Goal: Task Accomplishment & Management: Manage account settings

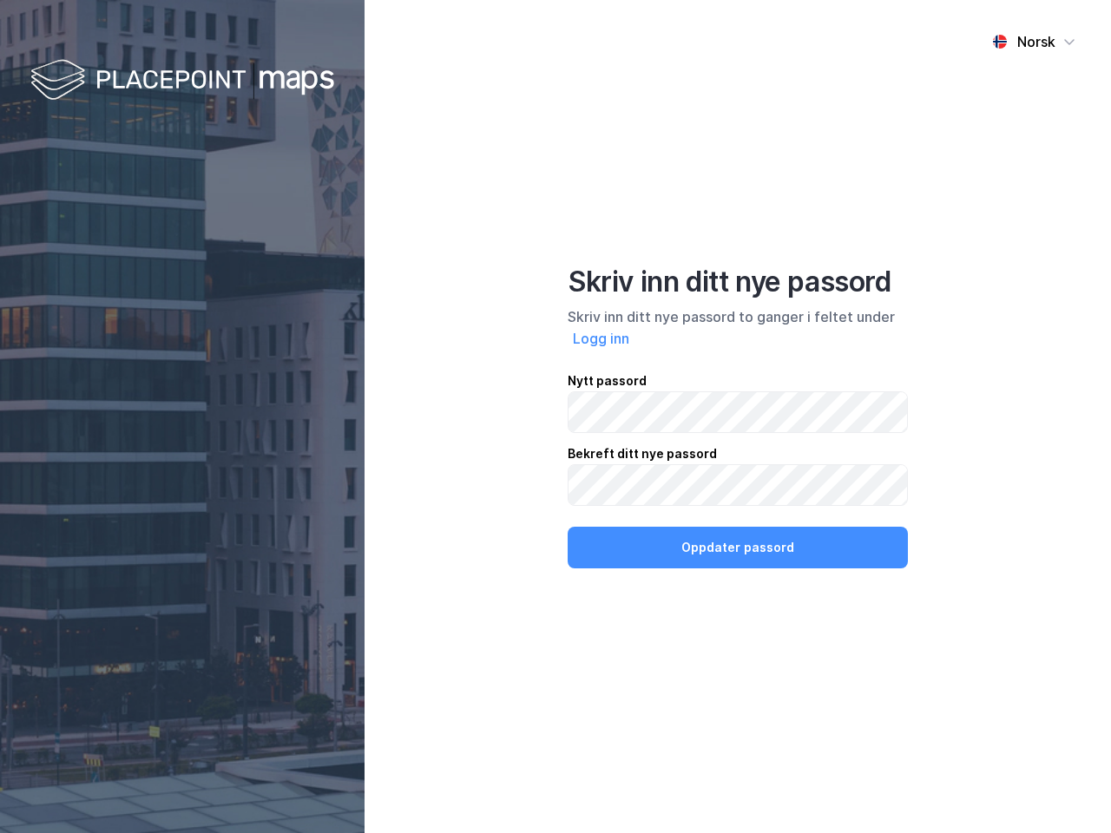
click at [555, 417] on div "Norsk Skriv inn ditt nye passord Skriv inn ditt nye passord to ganger i feltet …" at bounding box center [738, 416] width 746 height 833
click at [182, 81] on img at bounding box center [182, 81] width 304 height 51
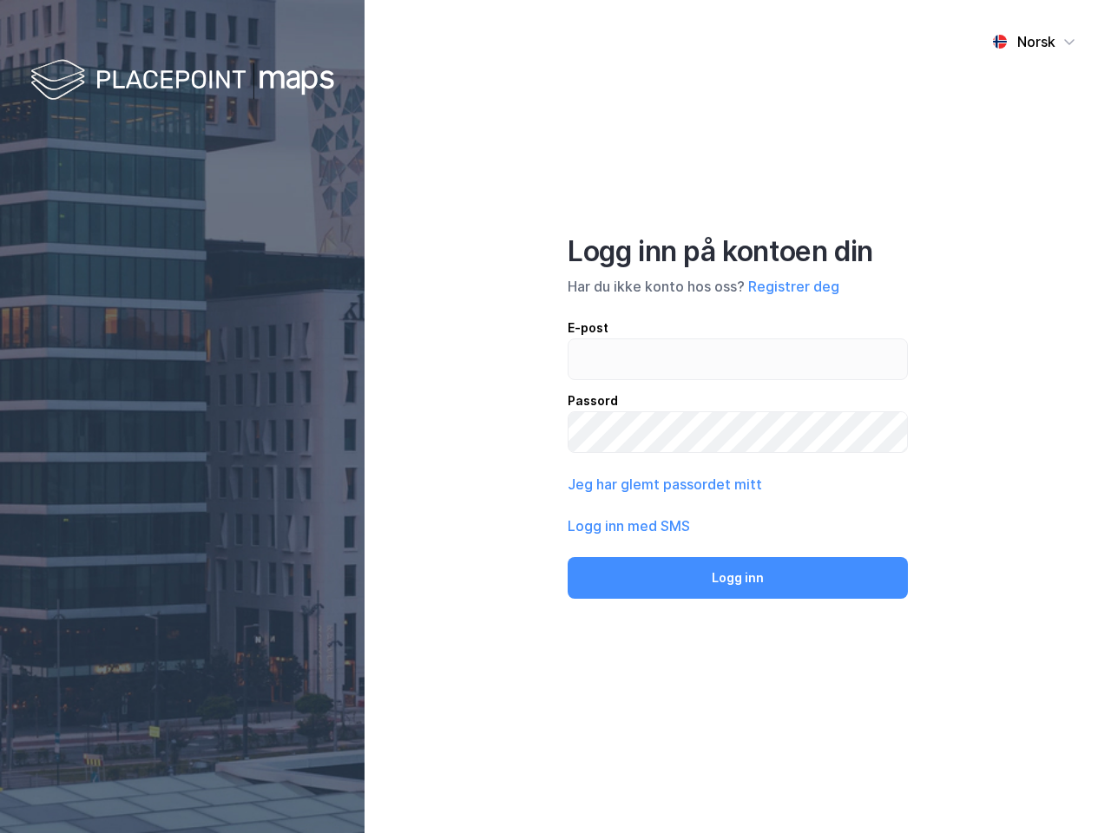
click at [1034, 42] on div "Norsk" at bounding box center [1036, 41] width 38 height 21
click at [601, 338] on label at bounding box center [738, 359] width 340 height 42
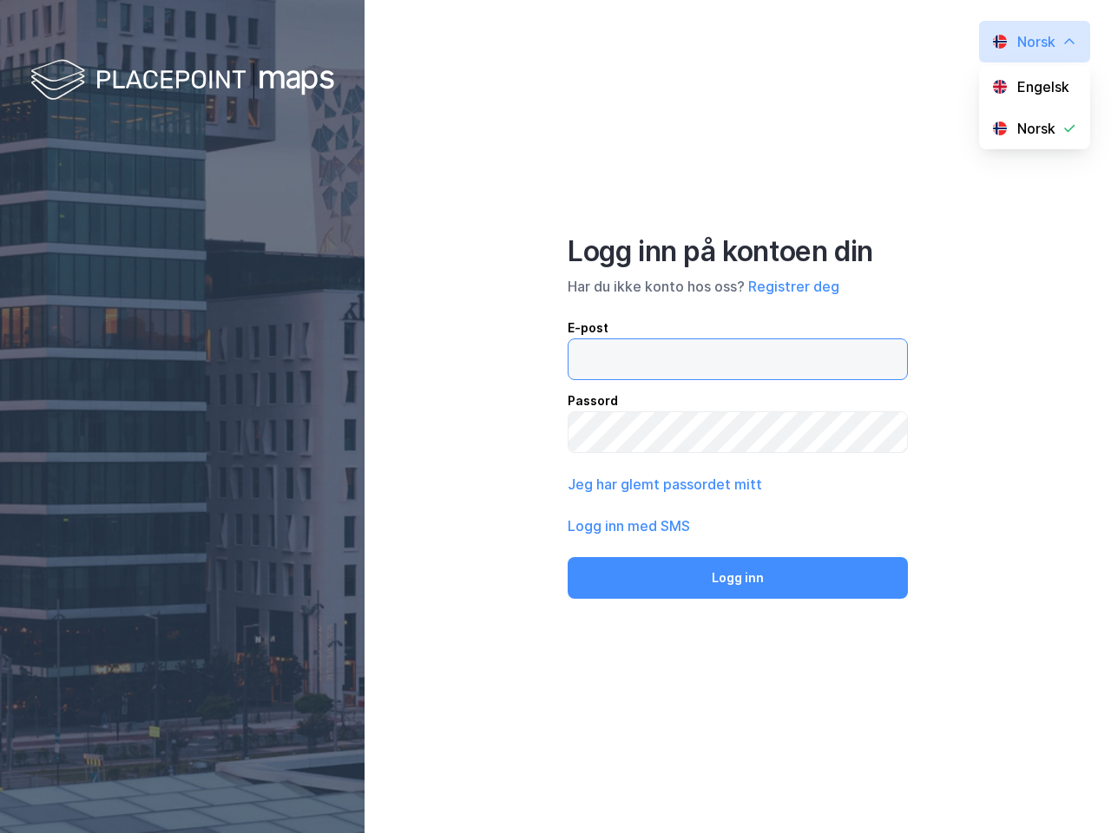
click at [601, 339] on input "email" at bounding box center [737, 359] width 338 height 40
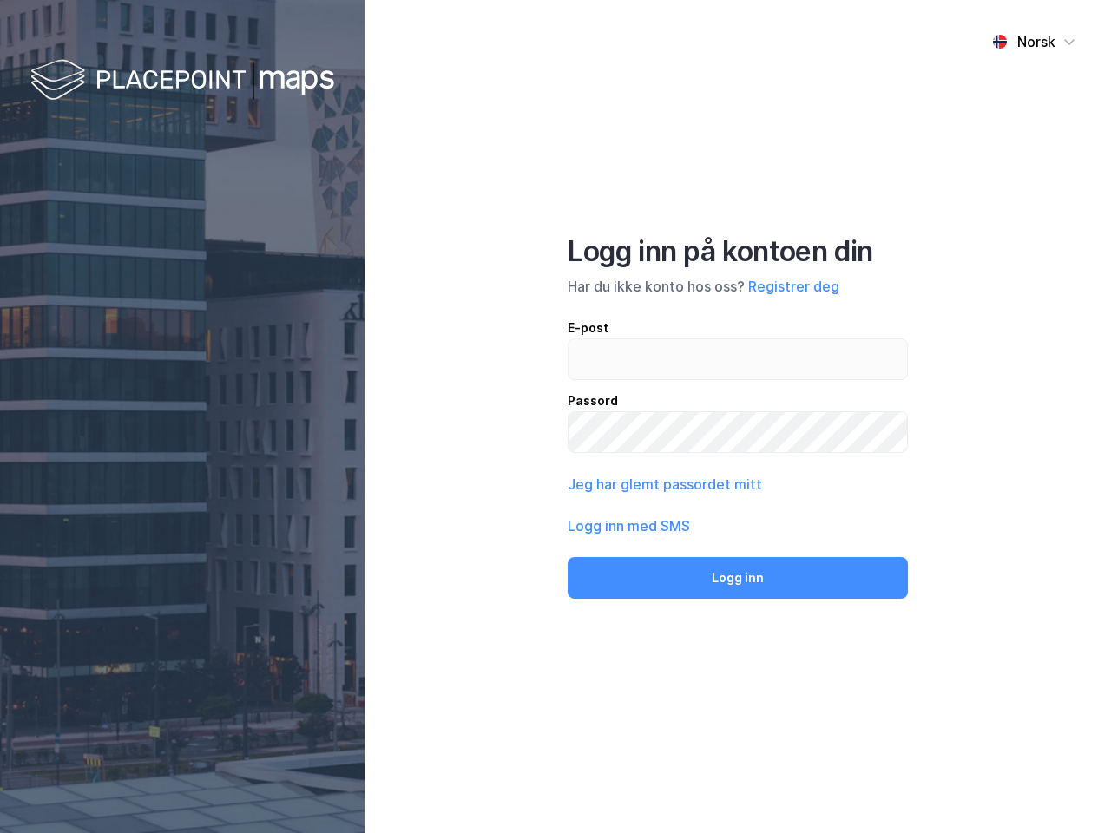
click at [738, 548] on div "Logg inn på kontoen din Har du ikke konto hos oss? Registrer deg E-post Passord…" at bounding box center [738, 416] width 340 height 365
